Goal: Check status: Check status

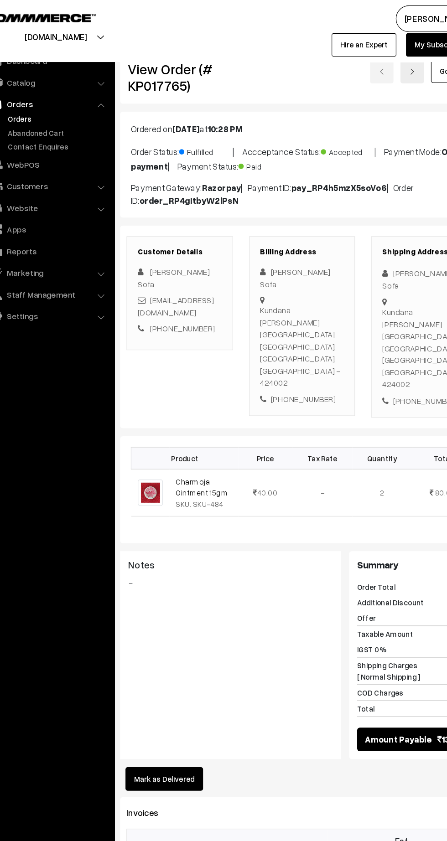
click at [40, 99] on link "Orders" at bounding box center [75, 102] width 90 height 10
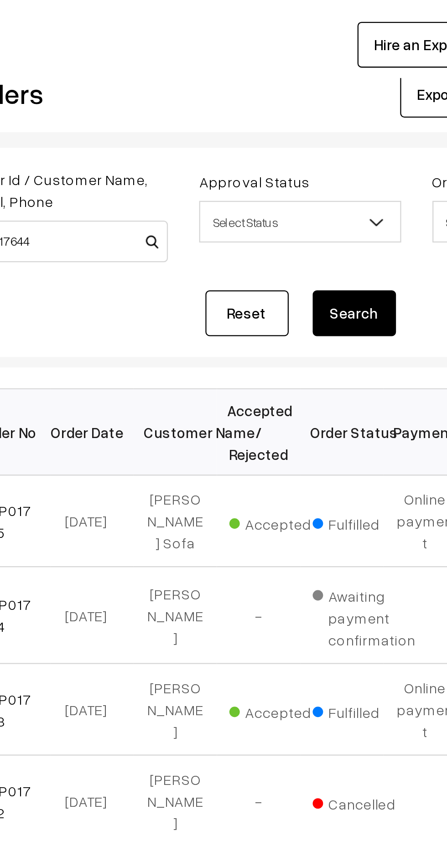
type input "KP017644"
click at [304, 156] on button "Search" at bounding box center [306, 156] width 36 height 20
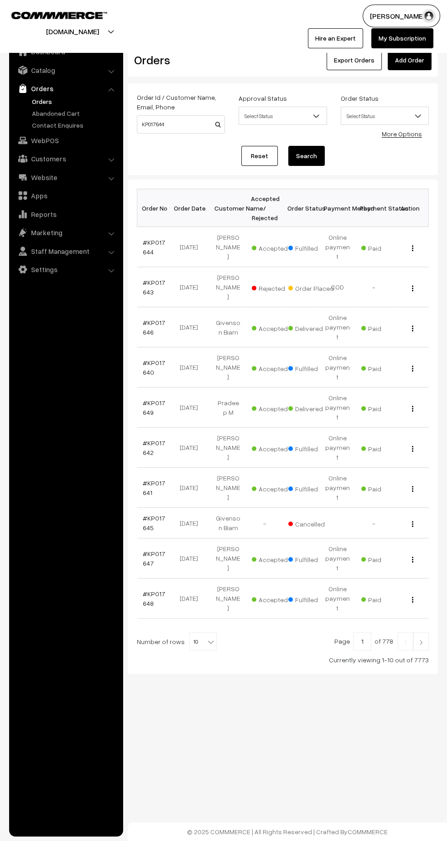
click at [153, 239] on link "#KP017644" at bounding box center [154, 246] width 22 height 17
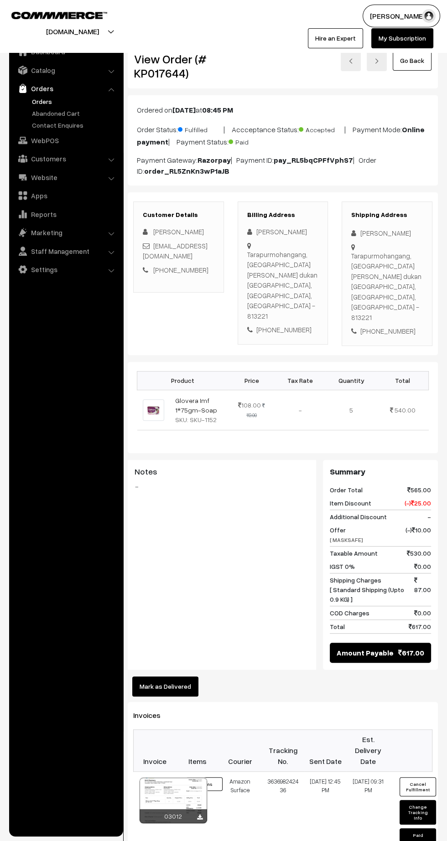
click at [37, 101] on link "Orders" at bounding box center [75, 102] width 90 height 10
